Goal: Check status: Check status

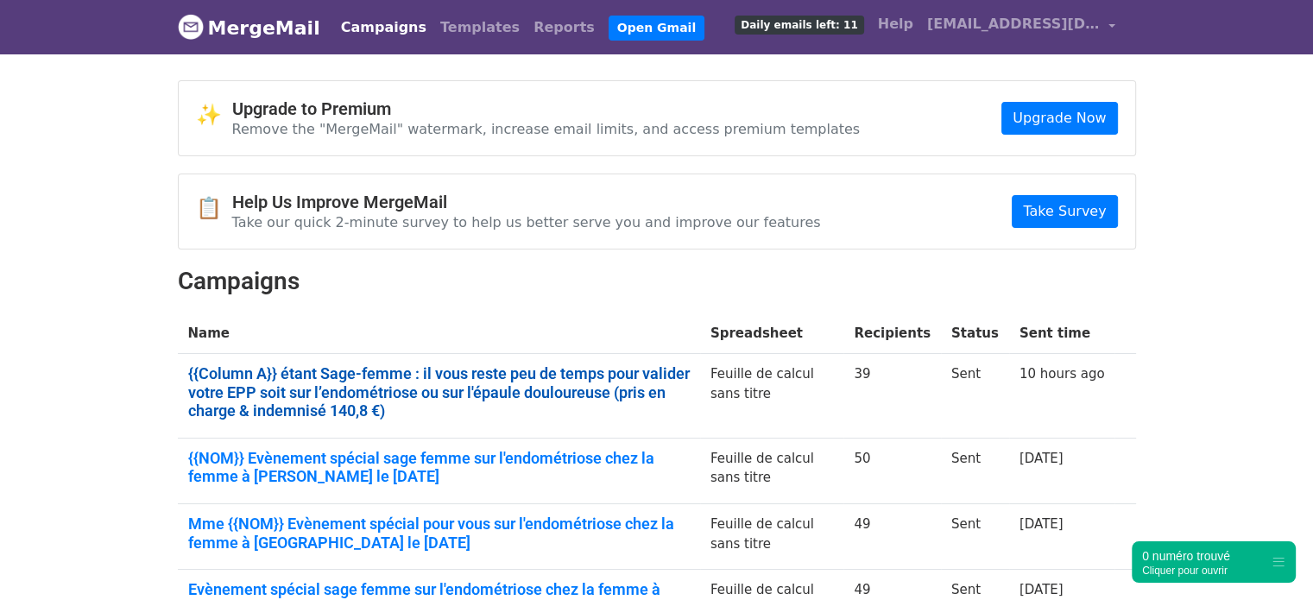
click at [643, 372] on link "{{Column A}} étant Sage-femme : il vous reste peu de temps pour valider votre E…" at bounding box center [439, 392] width 502 height 56
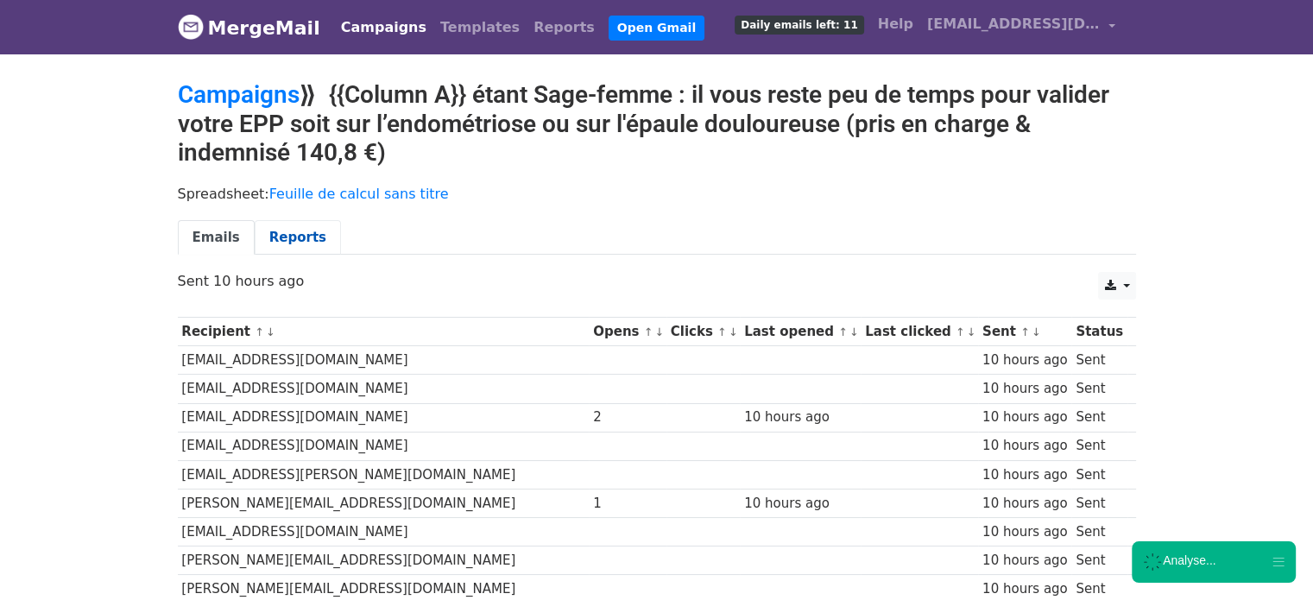
click at [298, 244] on link "Reports" at bounding box center [298, 237] width 86 height 35
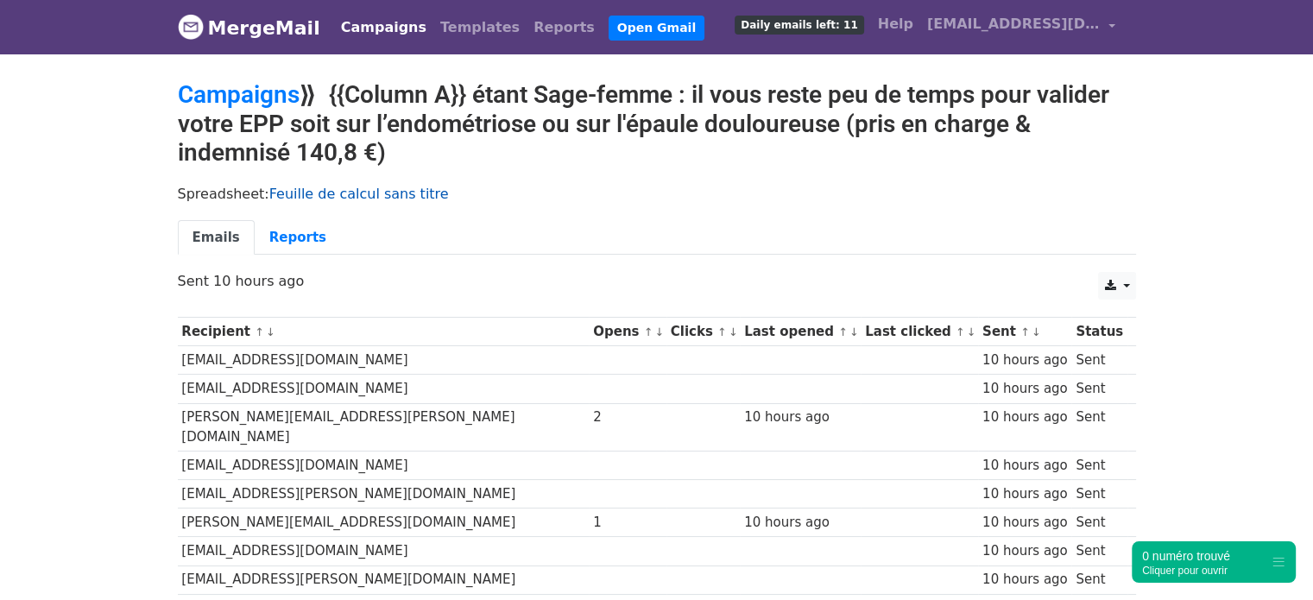
click at [359, 196] on link "Feuille de calcul sans titre" at bounding box center [359, 194] width 180 height 16
click at [294, 226] on link "Reports" at bounding box center [298, 237] width 86 height 35
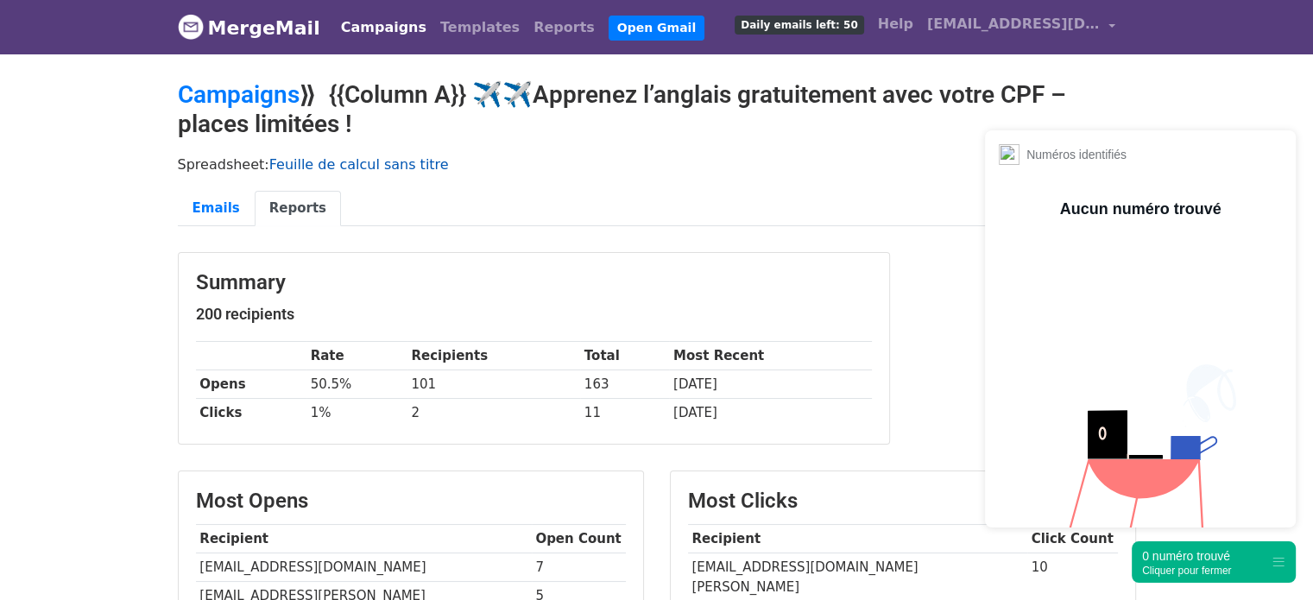
click at [353, 165] on link "Feuille de calcul sans titre" at bounding box center [359, 164] width 180 height 16
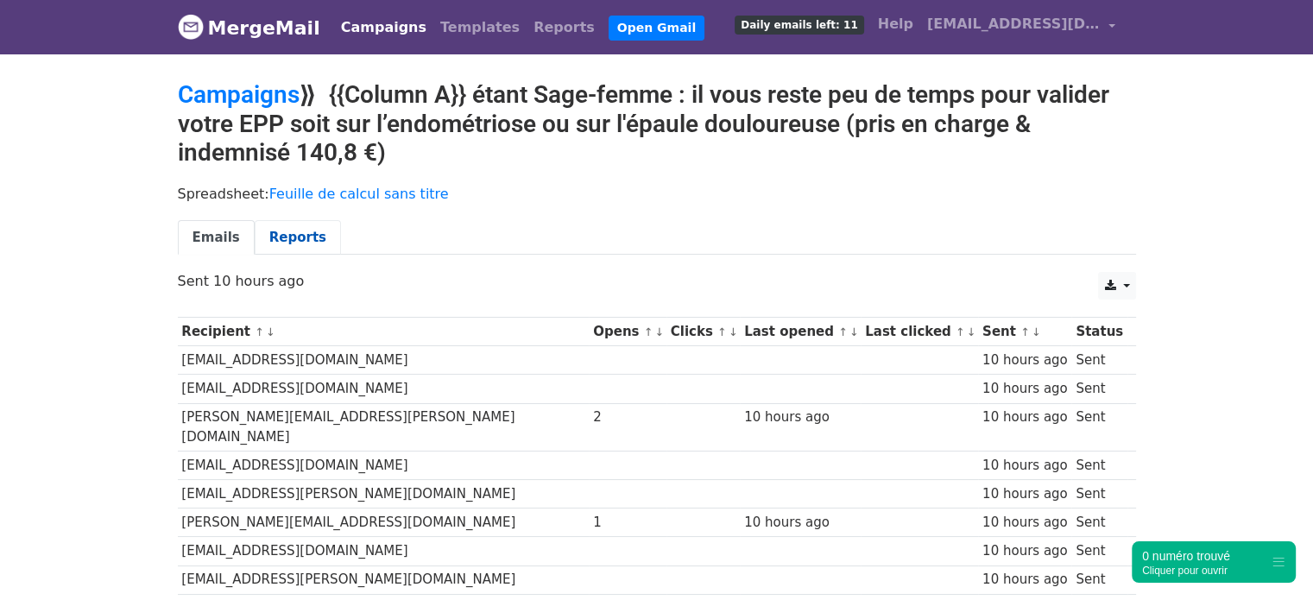
click at [296, 237] on link "Reports" at bounding box center [298, 237] width 86 height 35
